Goal: Check status: Check status

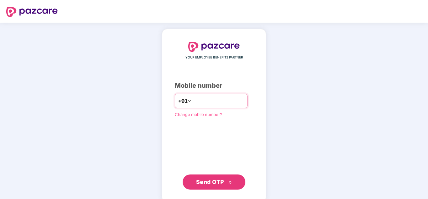
click at [223, 101] on input "number" at bounding box center [219, 101] width 52 height 10
click at [210, 106] on input "number" at bounding box center [219, 101] width 52 height 10
type input "**********"
click at [215, 180] on span "Send OTP" at bounding box center [210, 181] width 28 height 7
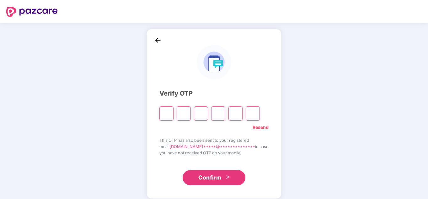
type input "*"
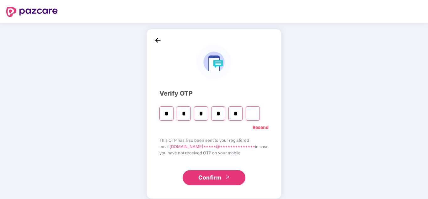
type input "*"
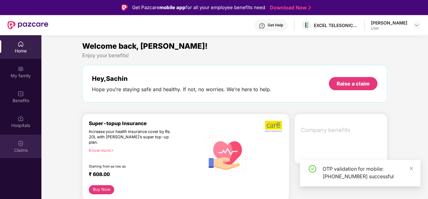
click at [18, 146] on div "Claims" at bounding box center [20, 146] width 41 height 24
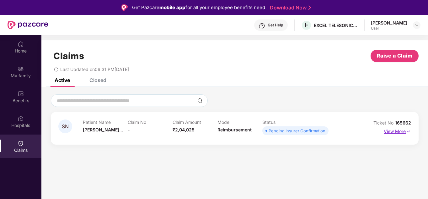
click at [410, 132] on img at bounding box center [408, 131] width 5 height 7
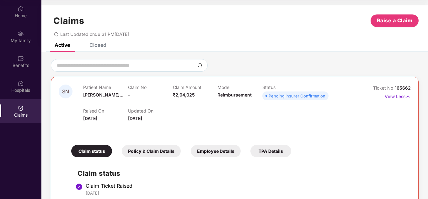
click at [95, 44] on div "Closed" at bounding box center [98, 45] width 17 height 6
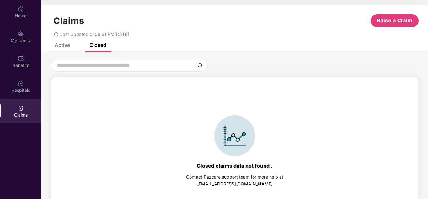
click at [51, 44] on div "Active" at bounding box center [57, 45] width 25 height 6
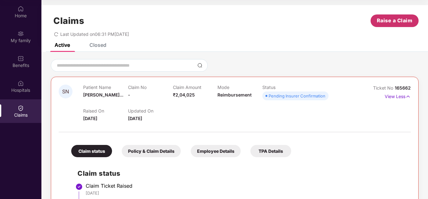
click at [384, 23] on span "Raise a Claim" at bounding box center [395, 21] width 36 height 8
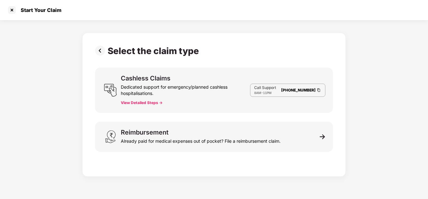
scroll to position [15, 0]
click at [8, 10] on div at bounding box center [12, 10] width 10 height 10
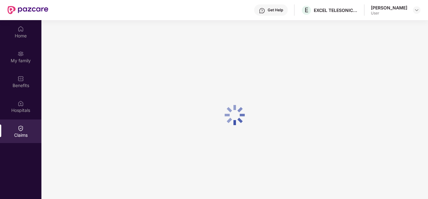
scroll to position [35, 0]
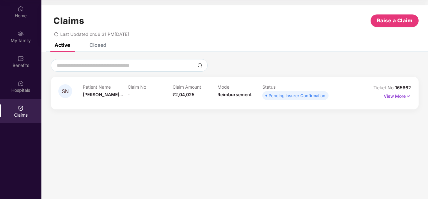
click at [17, 112] on div "Claims" at bounding box center [20, 115] width 41 height 6
click at [68, 90] on span "SN" at bounding box center [65, 91] width 7 height 5
click at [278, 95] on div "Pending Insurer Confirmation" at bounding box center [297, 95] width 57 height 6
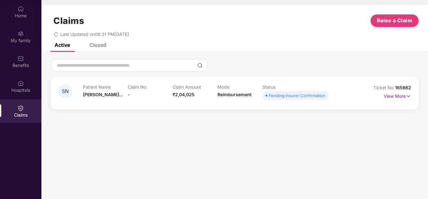
click at [277, 122] on section "Claims Raise a Claim Last Updated on 06:31 PM[DATE] Active Closed SN Patient Na…" at bounding box center [234, 99] width 387 height 199
drag, startPoint x: 266, startPoint y: 95, endPoint x: 331, endPoint y: 93, distance: 64.7
click at [331, 93] on div "Patient Name [PERSON_NAME]... Claim No - Claim Amount ₹2,04,025 Mode Reimbursem…" at bounding box center [218, 92] width 270 height 17
click at [23, 93] on div "Hospitals" at bounding box center [20, 86] width 41 height 24
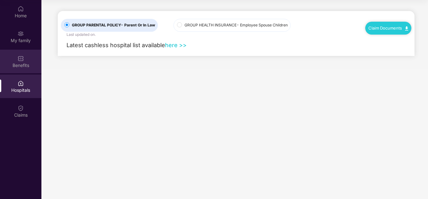
click at [18, 66] on div "Benefits" at bounding box center [20, 65] width 41 height 6
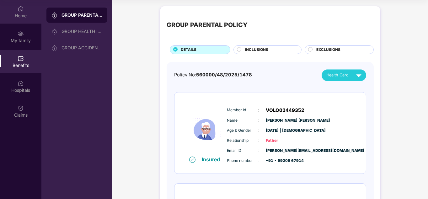
click at [21, 20] on div "Home" at bounding box center [20, 12] width 41 height 24
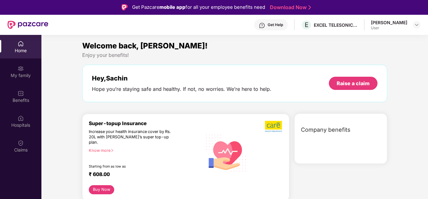
scroll to position [0, 0]
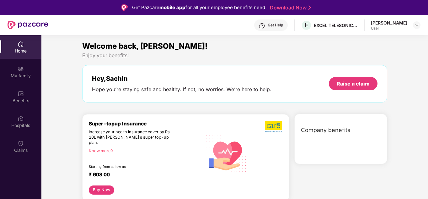
click at [322, 131] on span "Company benefits" at bounding box center [326, 130] width 50 height 9
